Goal: Navigation & Orientation: Understand site structure

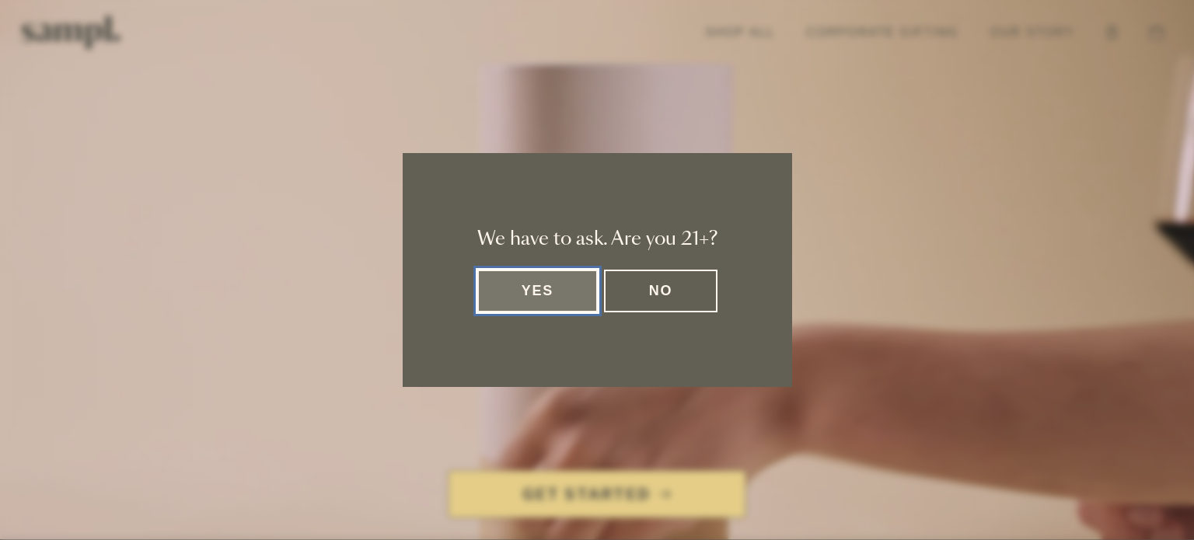
click at [527, 293] on button "Yes" at bounding box center [537, 291] width 121 height 43
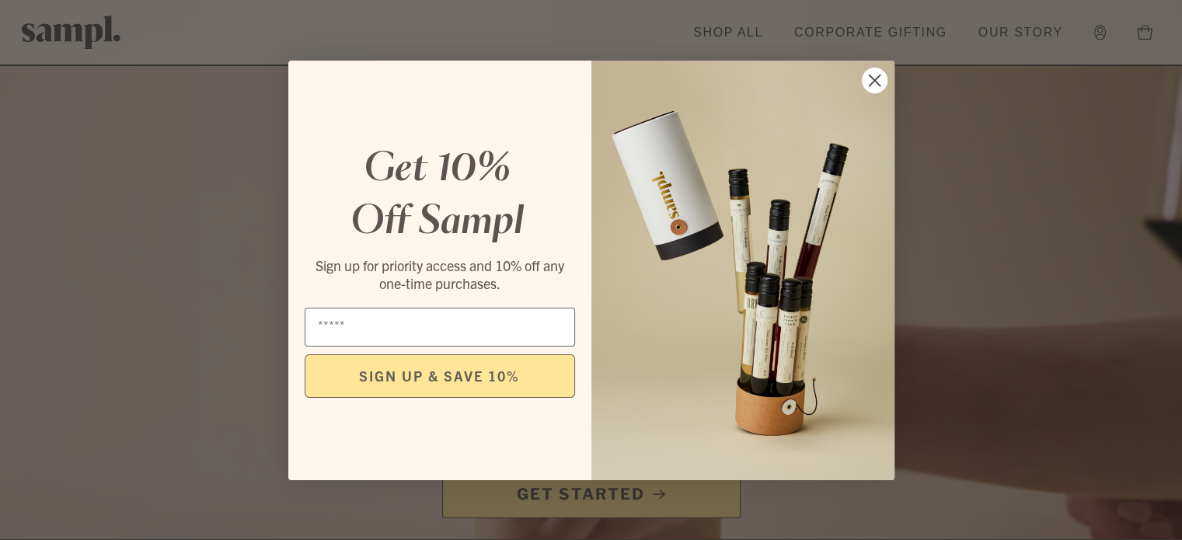
click at [870, 83] on icon "Close dialog" at bounding box center [874, 80] width 11 height 11
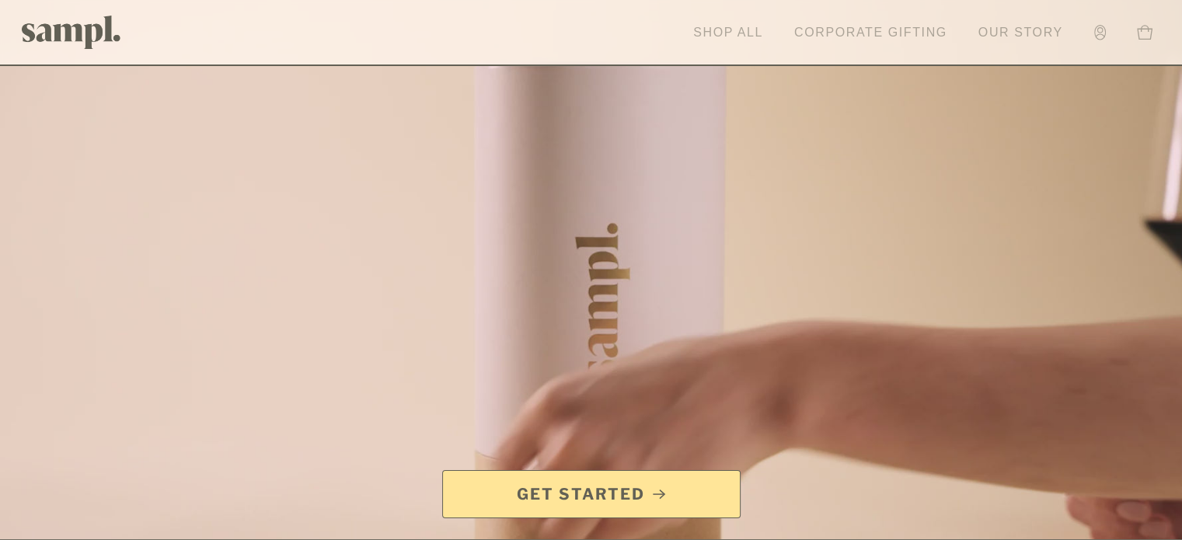
click at [1010, 32] on link "Our Story" at bounding box center [1021, 33] width 100 height 34
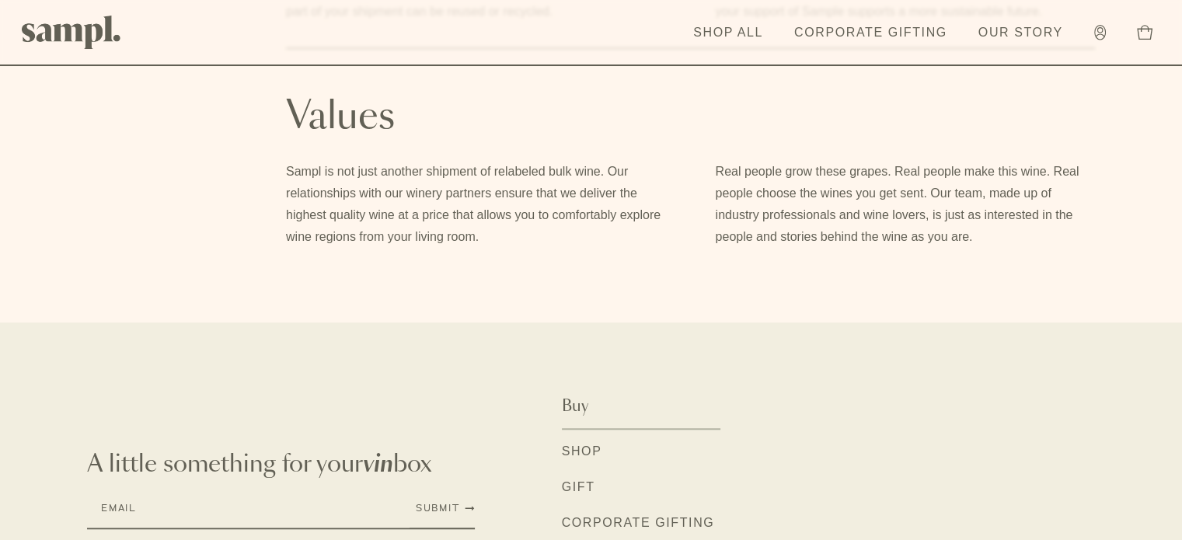
scroll to position [1396, 0]
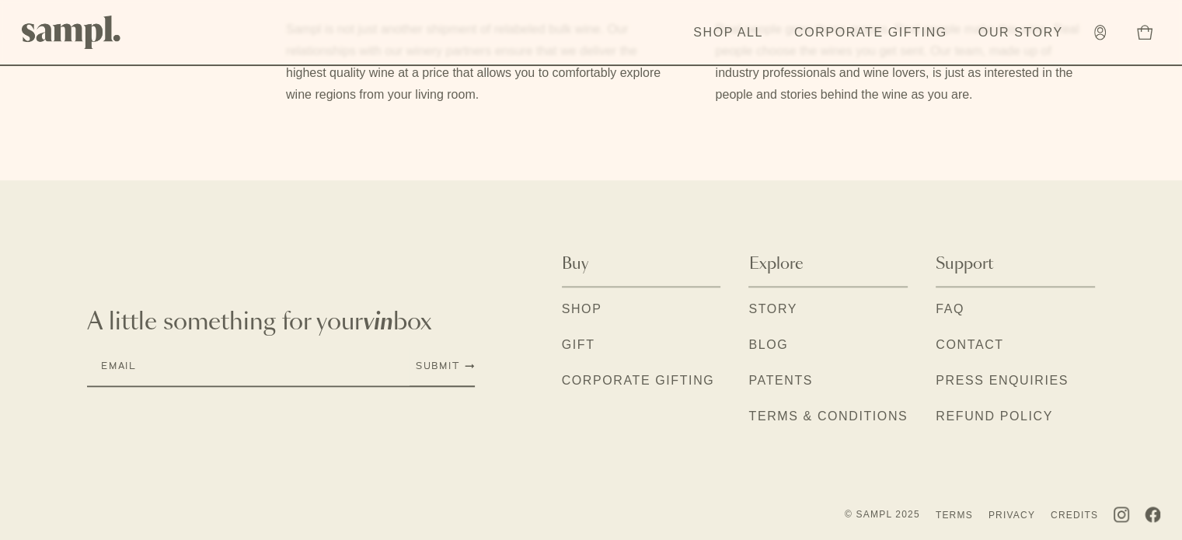
click at [785, 379] on link "Patents" at bounding box center [780, 381] width 64 height 20
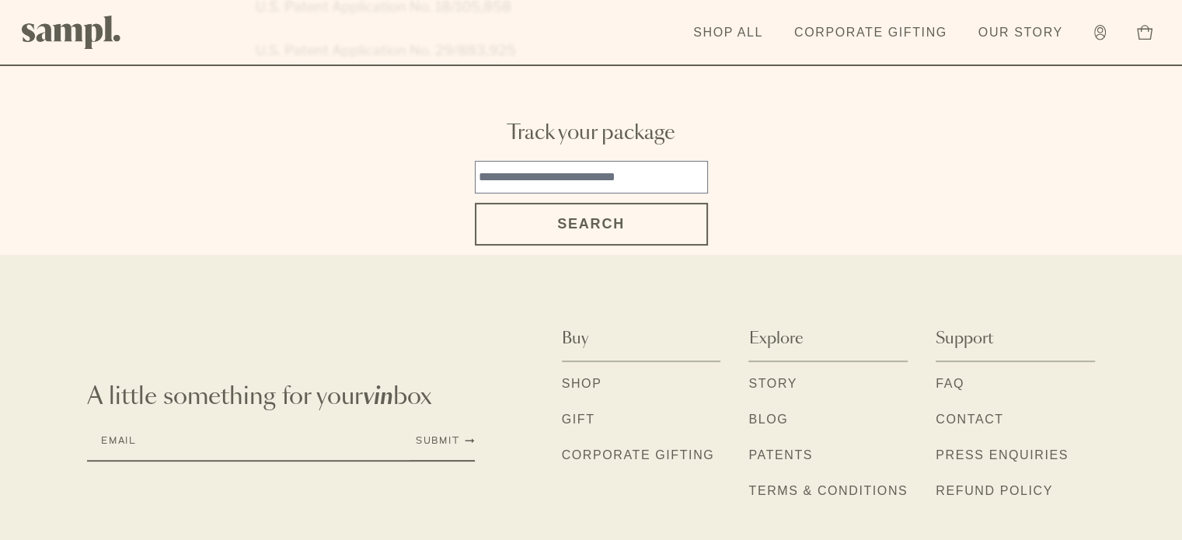
scroll to position [383, 0]
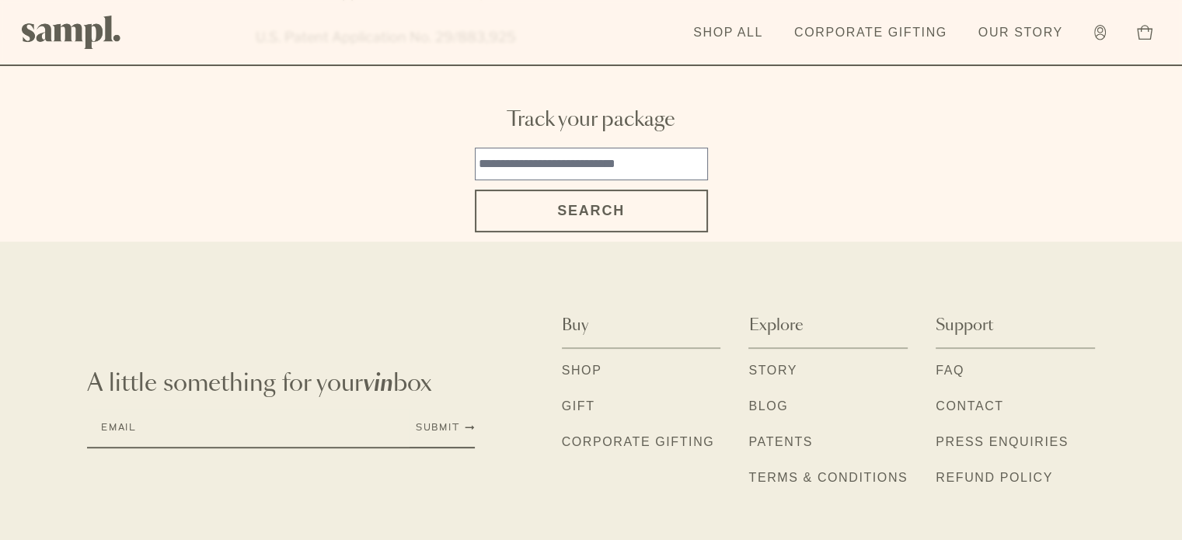
click at [770, 397] on link "Blog" at bounding box center [768, 407] width 40 height 20
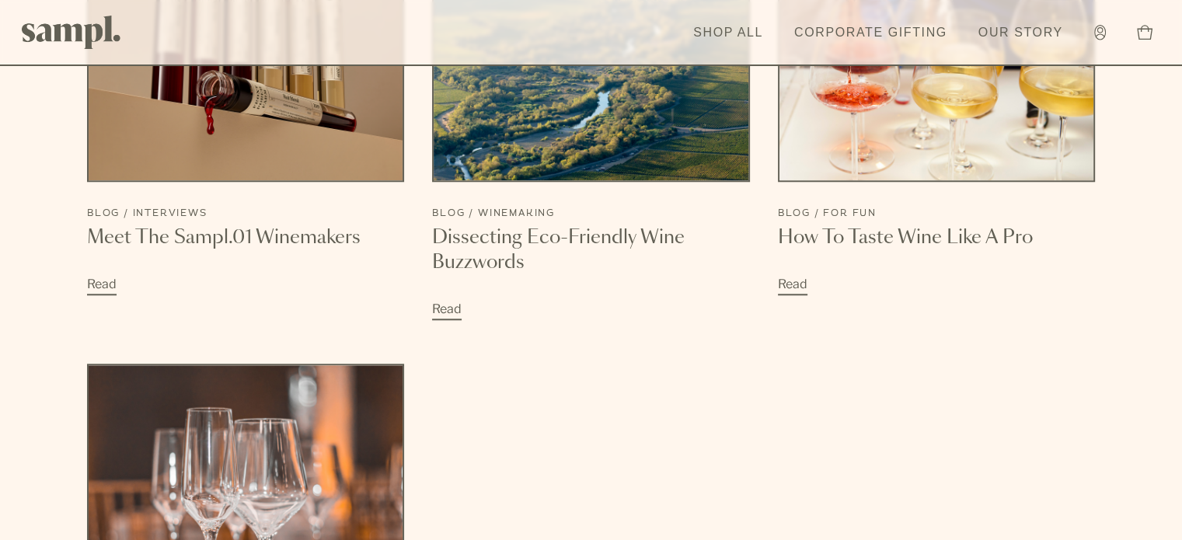
scroll to position [1399, 0]
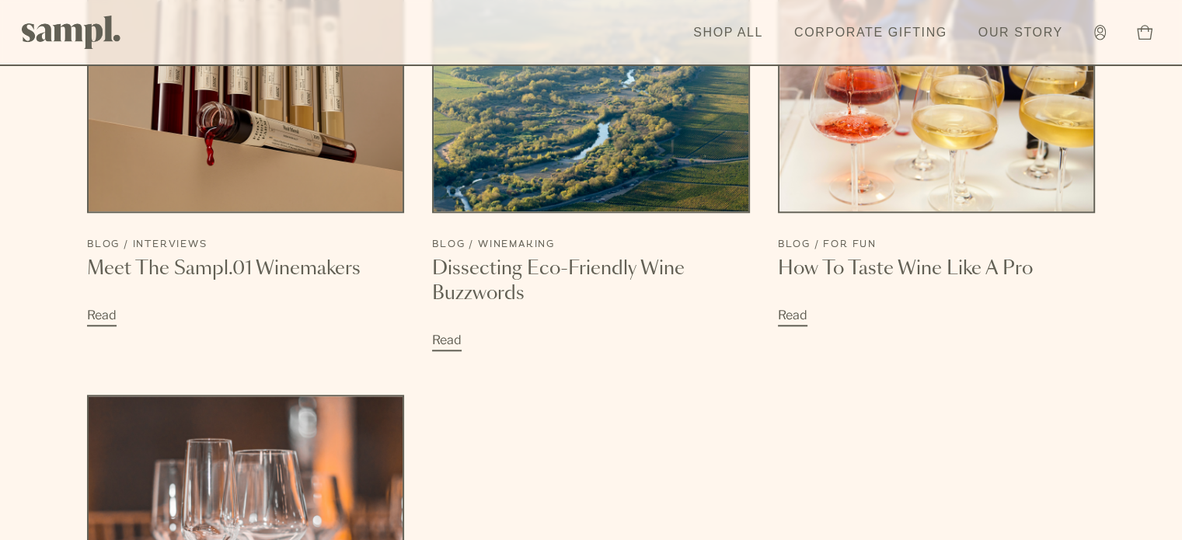
click at [103, 309] on span "Read" at bounding box center [102, 316] width 30 height 20
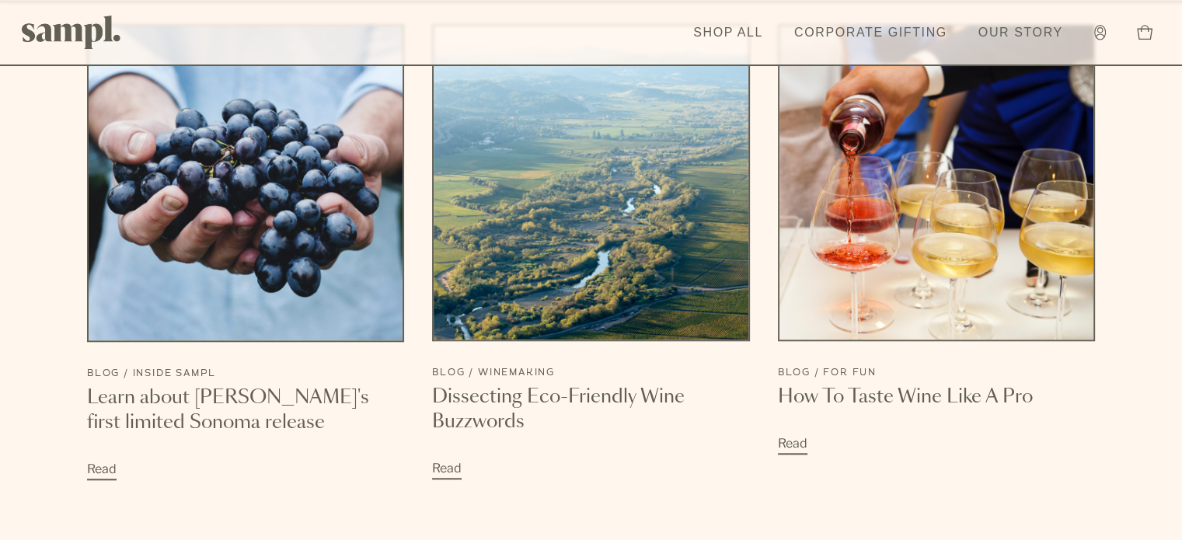
scroll to position [7378, 0]
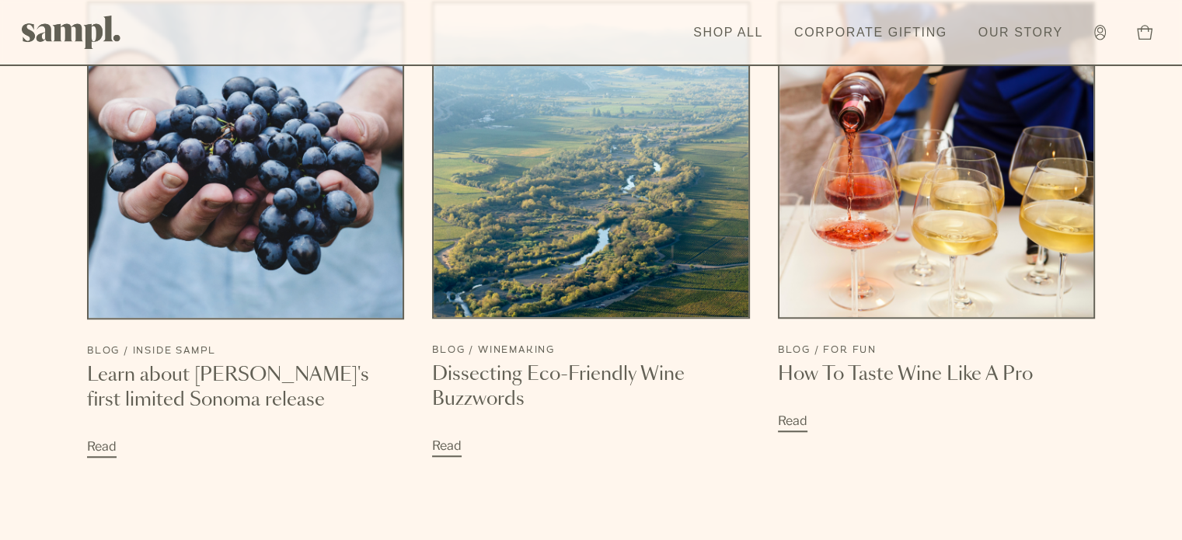
click at [950, 362] on h3 "How To Taste Wine Like A Pro" at bounding box center [936, 374] width 317 height 25
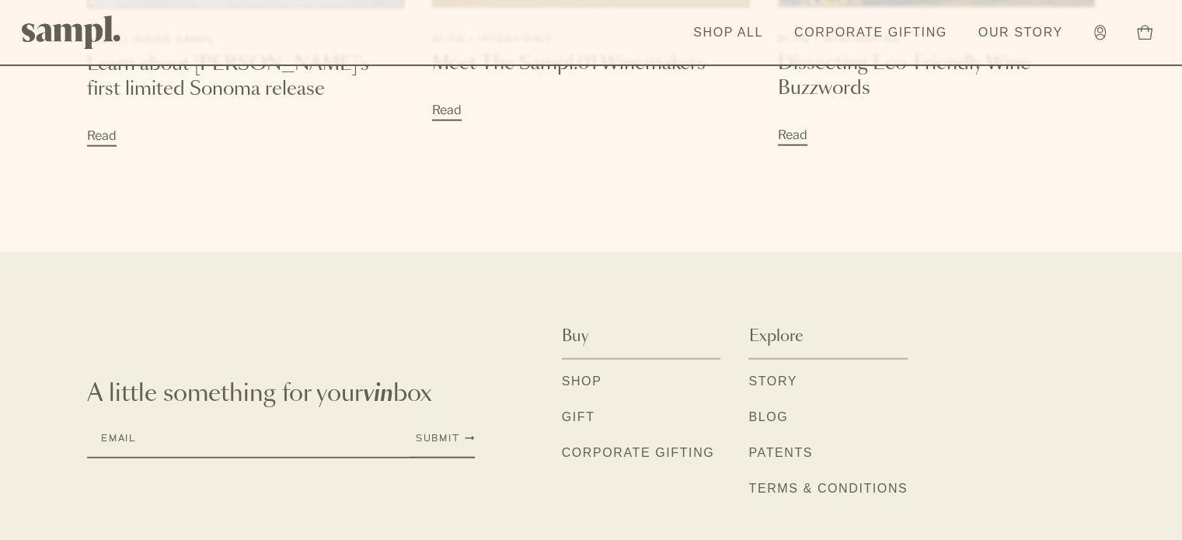
scroll to position [3605, 0]
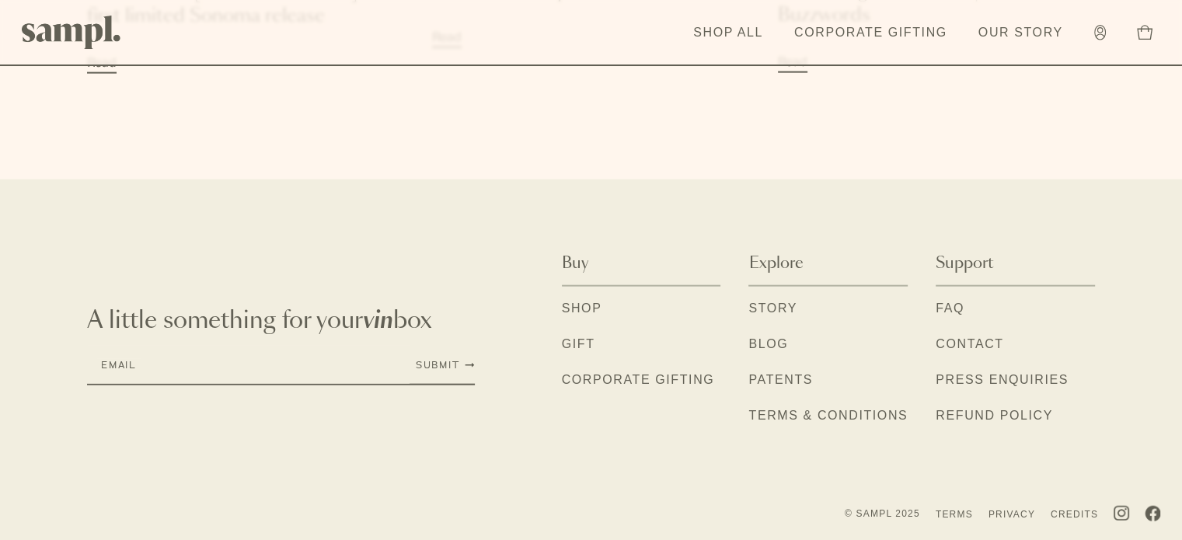
click at [580, 307] on link "Shop" at bounding box center [582, 309] width 40 height 20
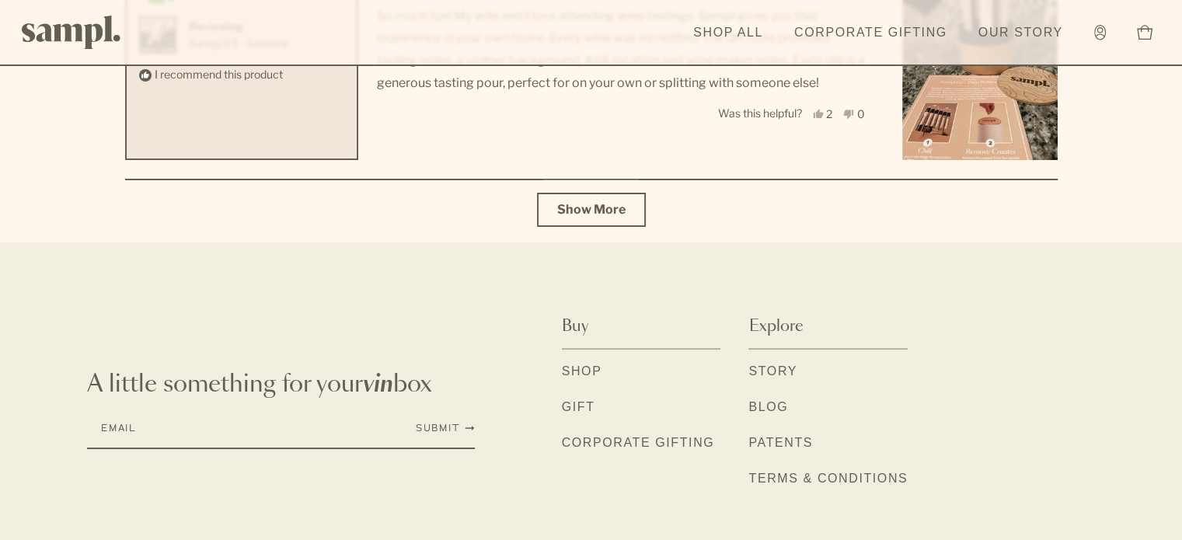
scroll to position [5800, 0]
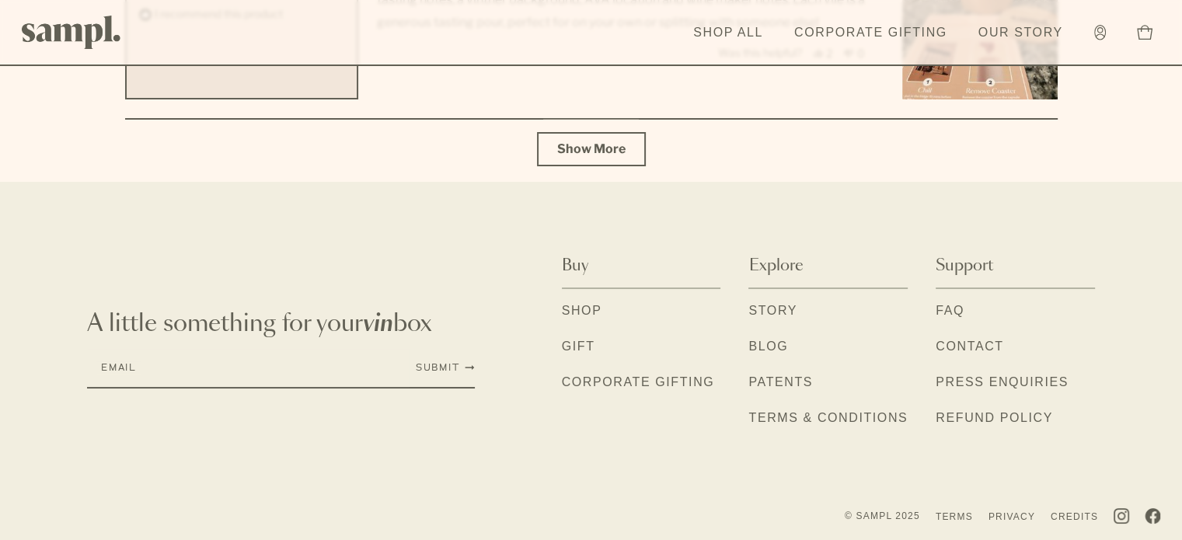
click at [780, 307] on link "Story" at bounding box center [772, 312] width 49 height 20
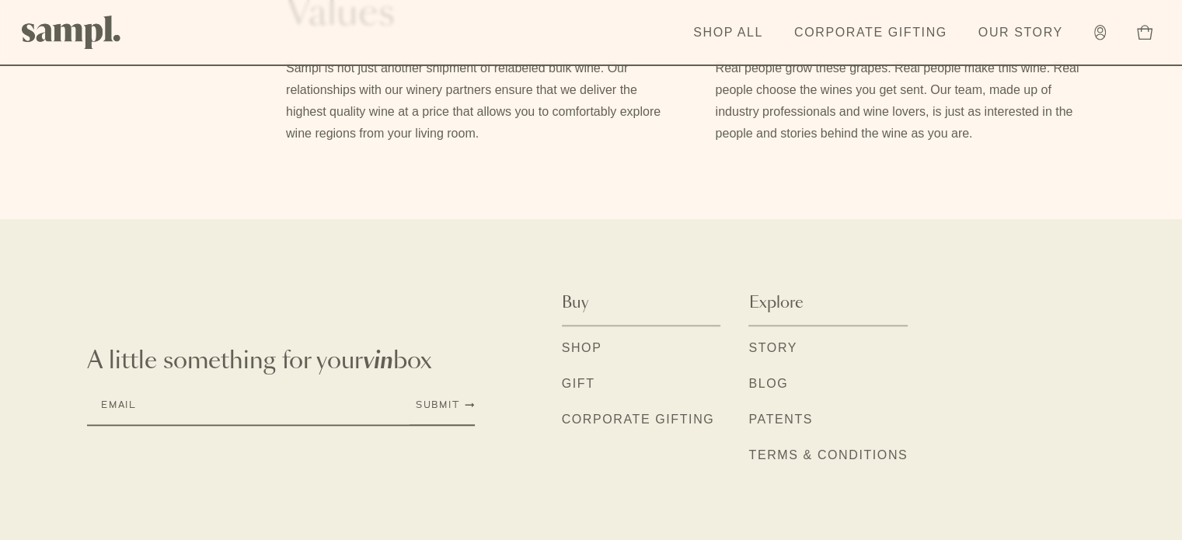
scroll to position [1396, 0]
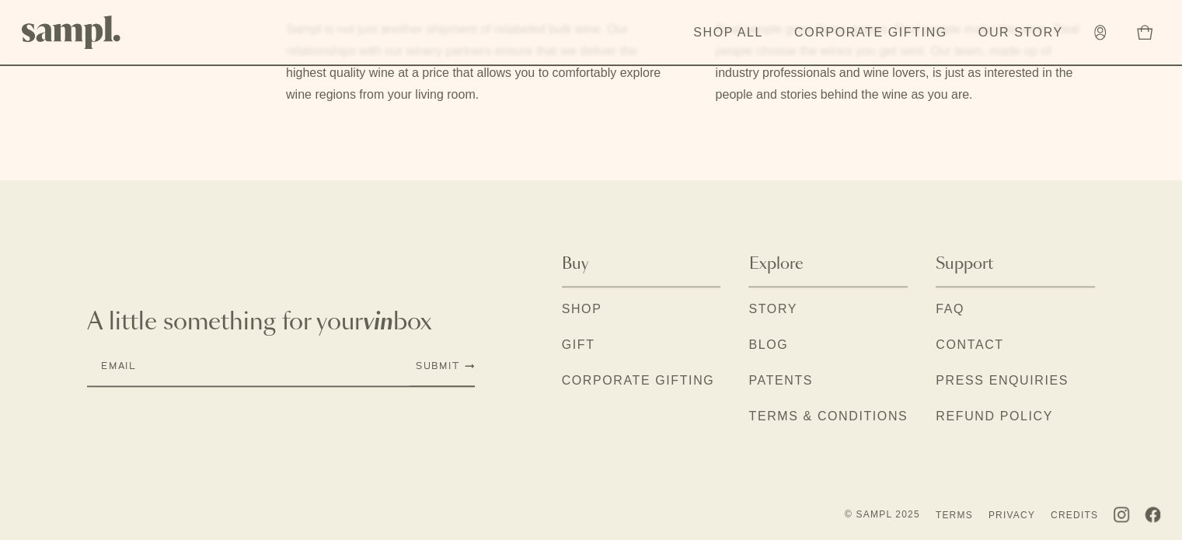
click at [979, 343] on link "Contact" at bounding box center [970, 346] width 68 height 20
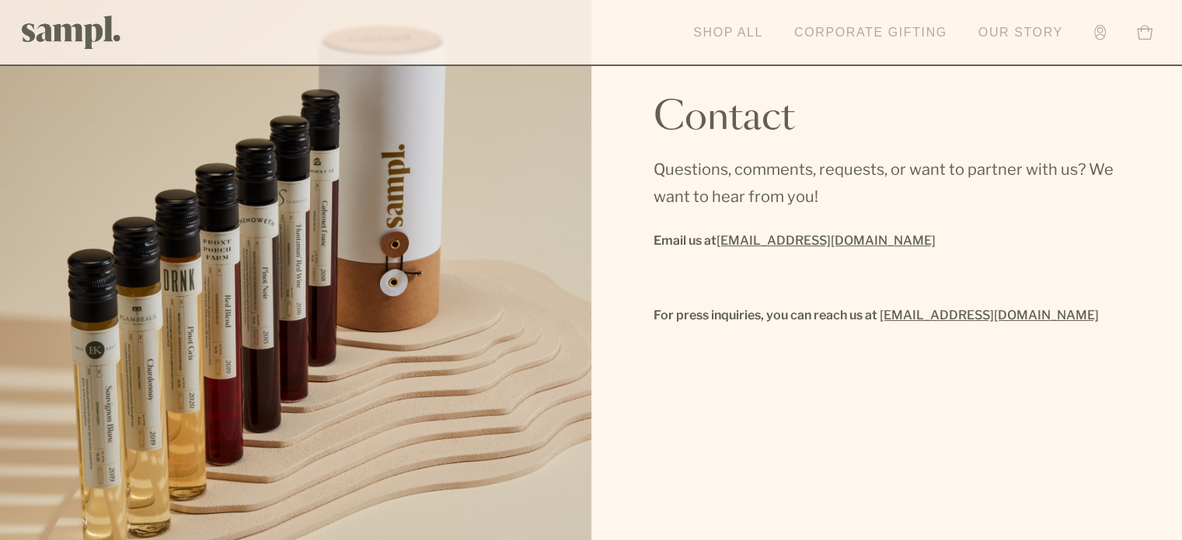
click at [1011, 31] on link "Our Story" at bounding box center [1021, 33] width 100 height 34
